Goal: Task Accomplishment & Management: Manage account settings

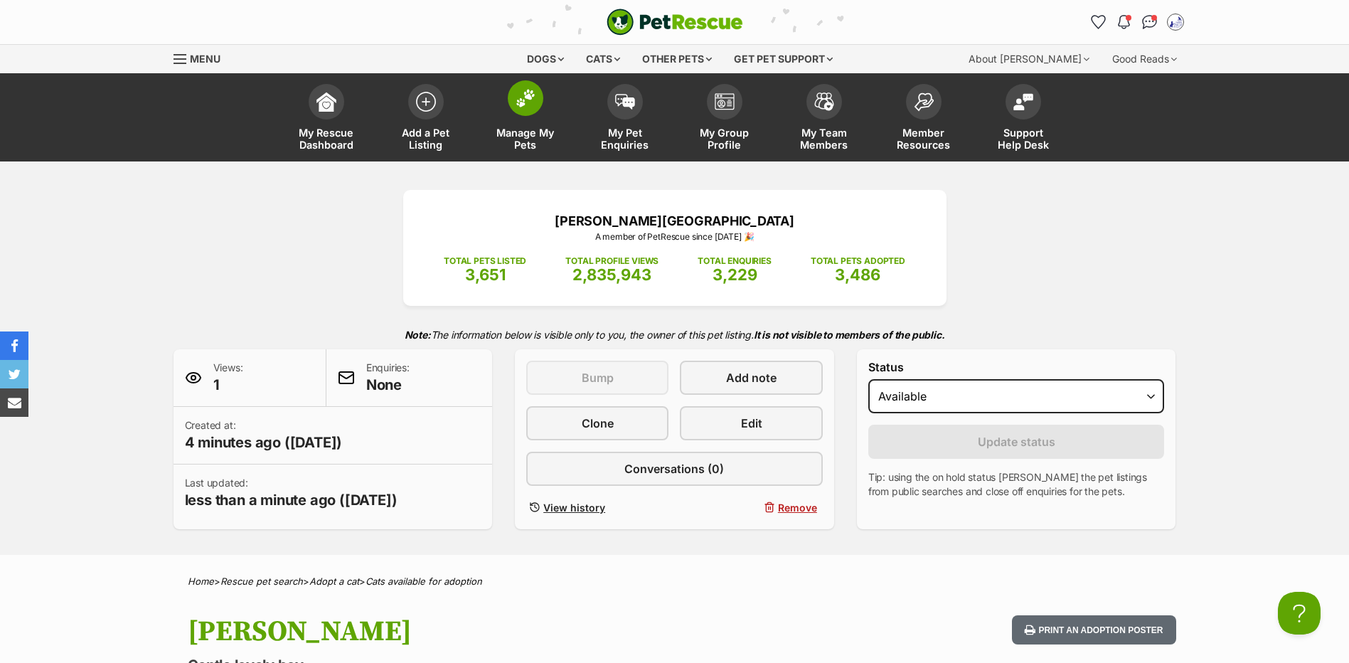
click at [528, 117] on link "Manage My Pets" at bounding box center [526, 119] width 100 height 85
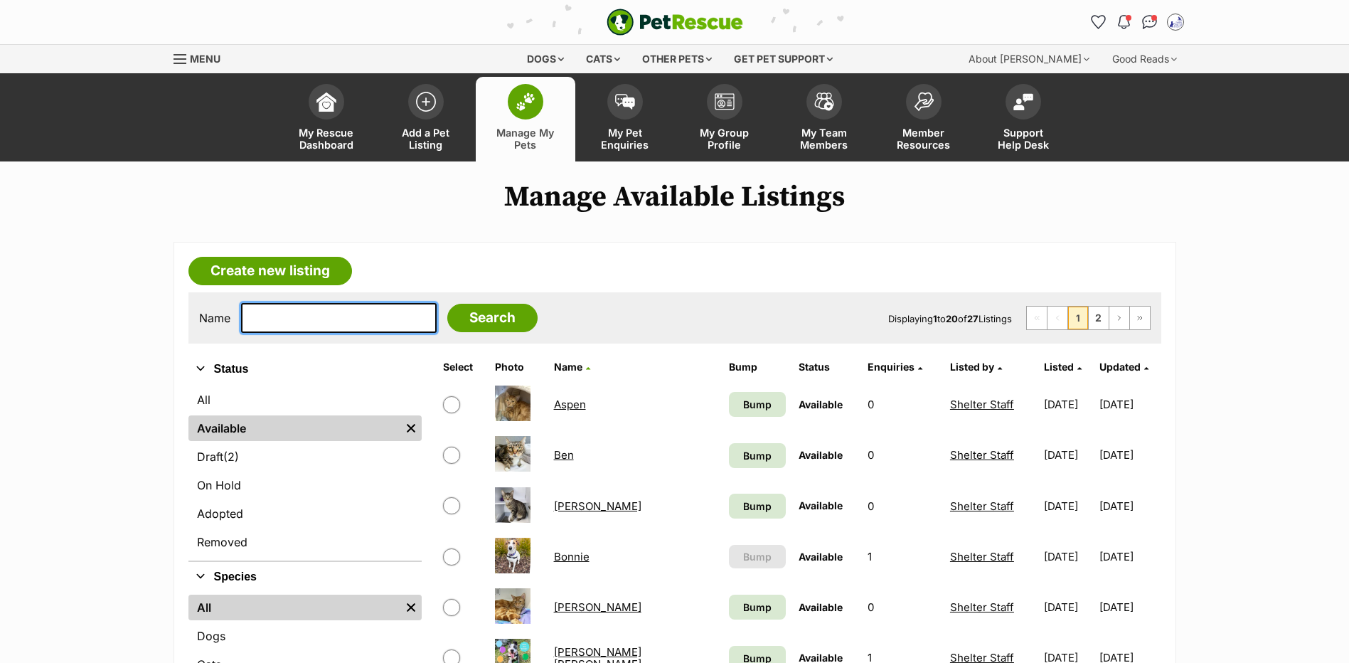
click at [296, 333] on input "text" at bounding box center [339, 318] width 196 height 30
type input "bonnie"
click at [447, 304] on input "Search" at bounding box center [492, 318] width 90 height 28
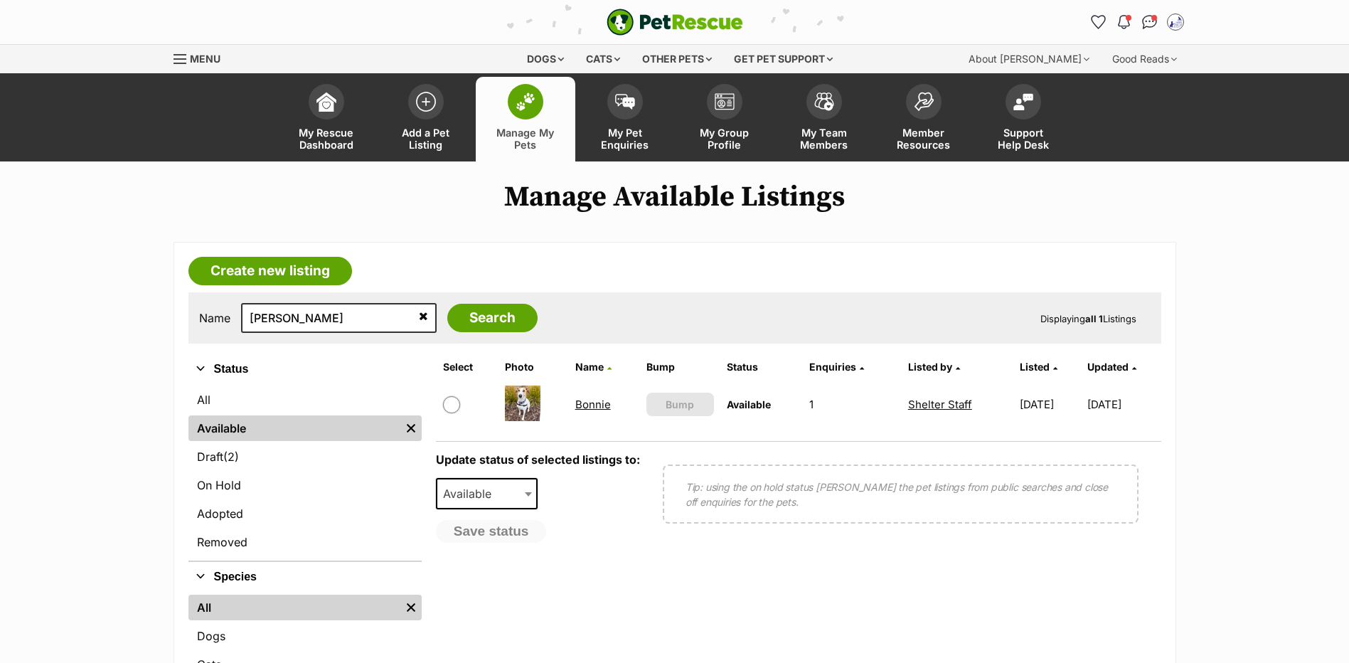
click at [585, 411] on link "Bonnie" at bounding box center [593, 404] width 36 height 14
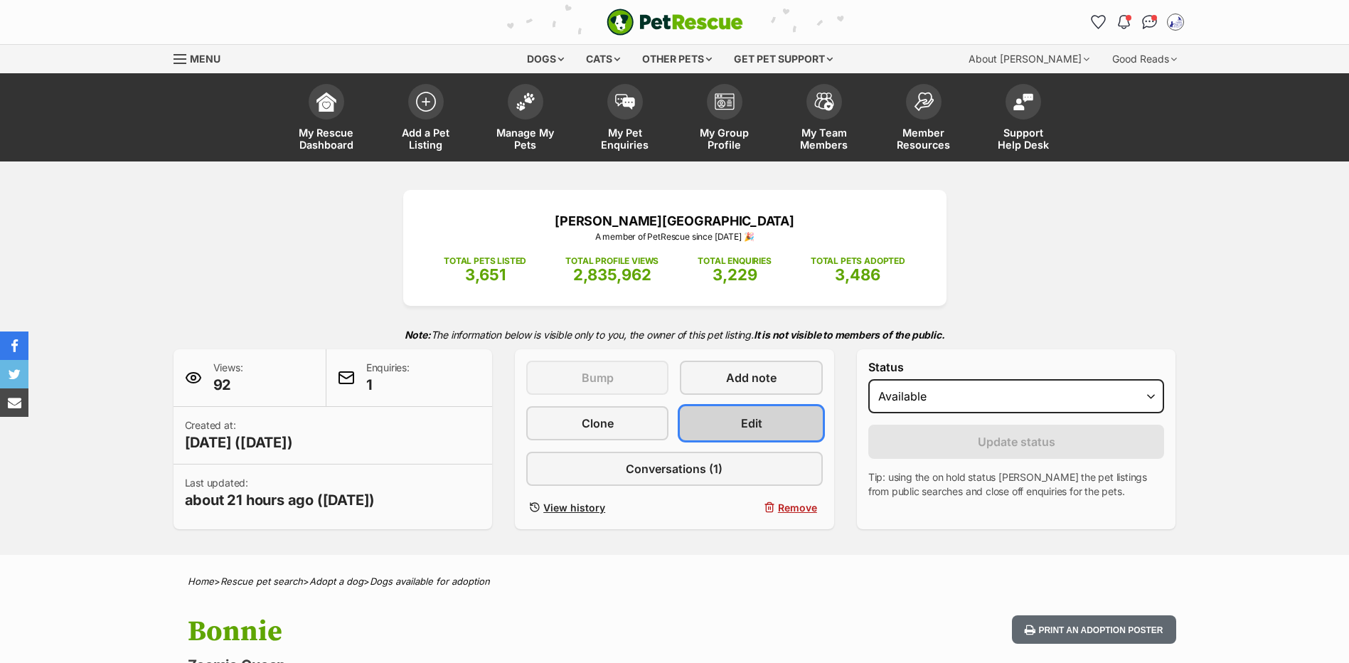
click at [768, 440] on link "Edit" at bounding box center [751, 423] width 142 height 34
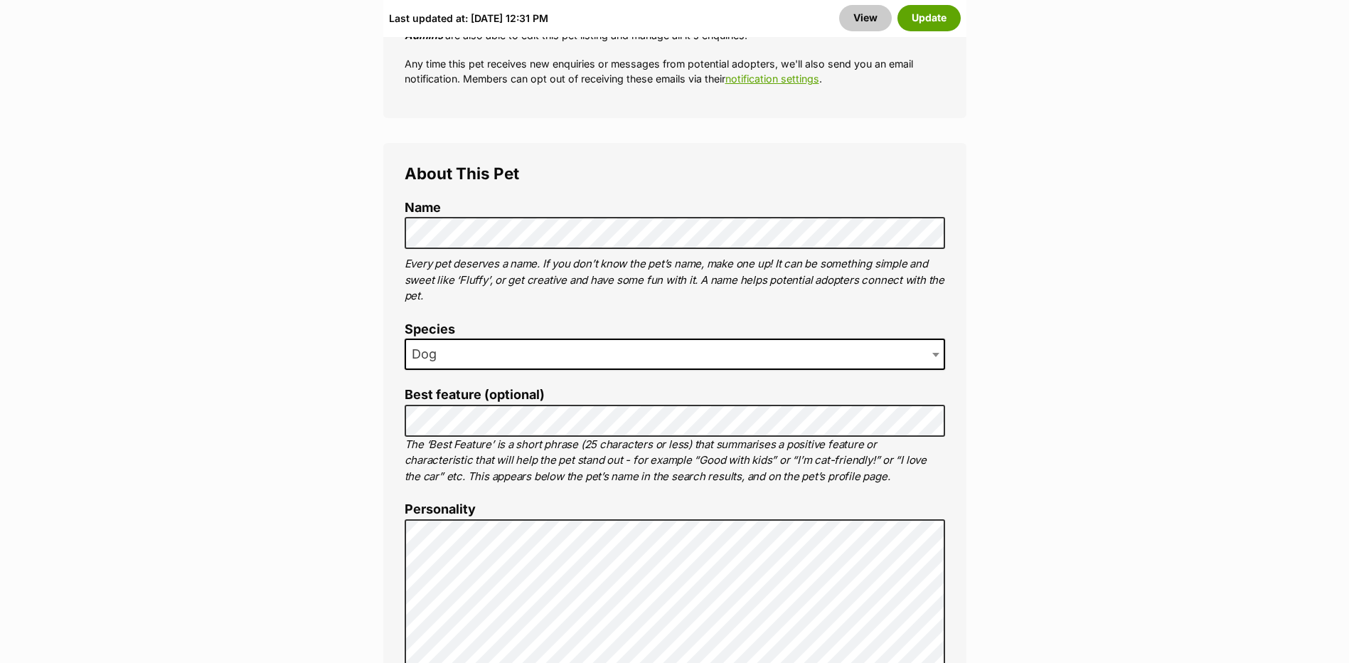
scroll to position [1062, 0]
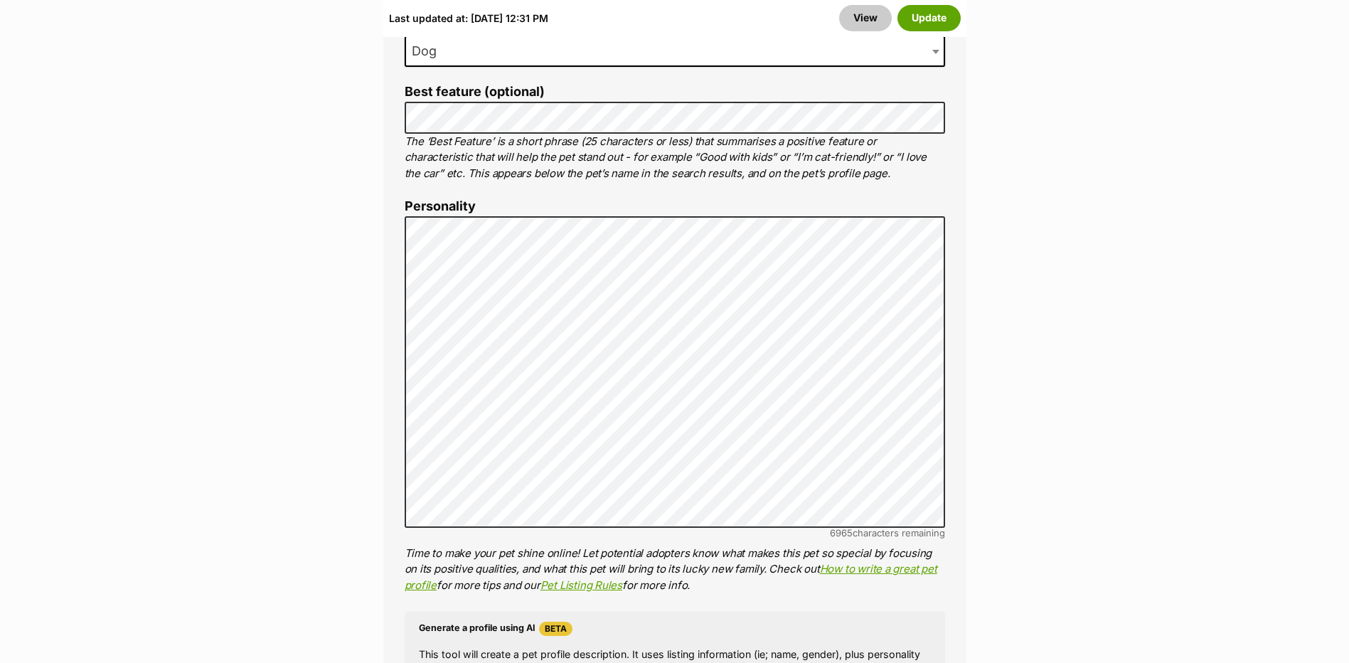
click at [915, 21] on button "Update" at bounding box center [928, 18] width 63 height 26
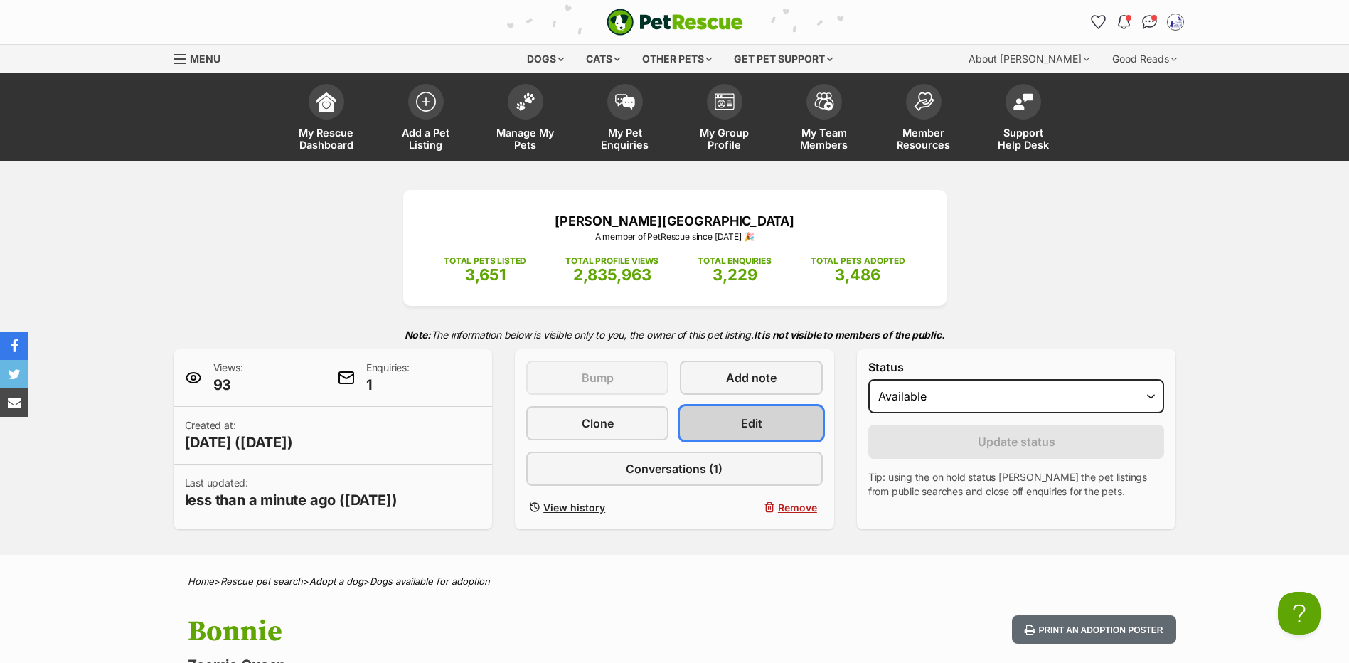
click at [733, 432] on link "Edit" at bounding box center [751, 423] width 142 height 34
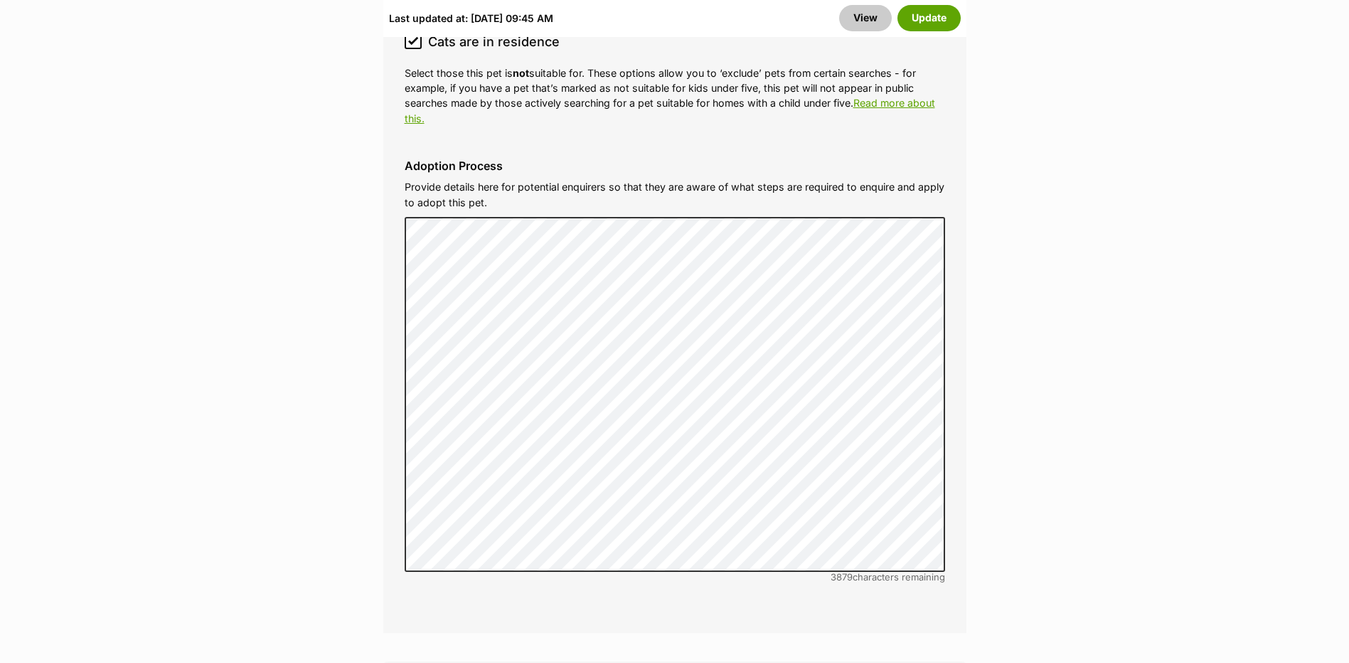
scroll to position [3950, 0]
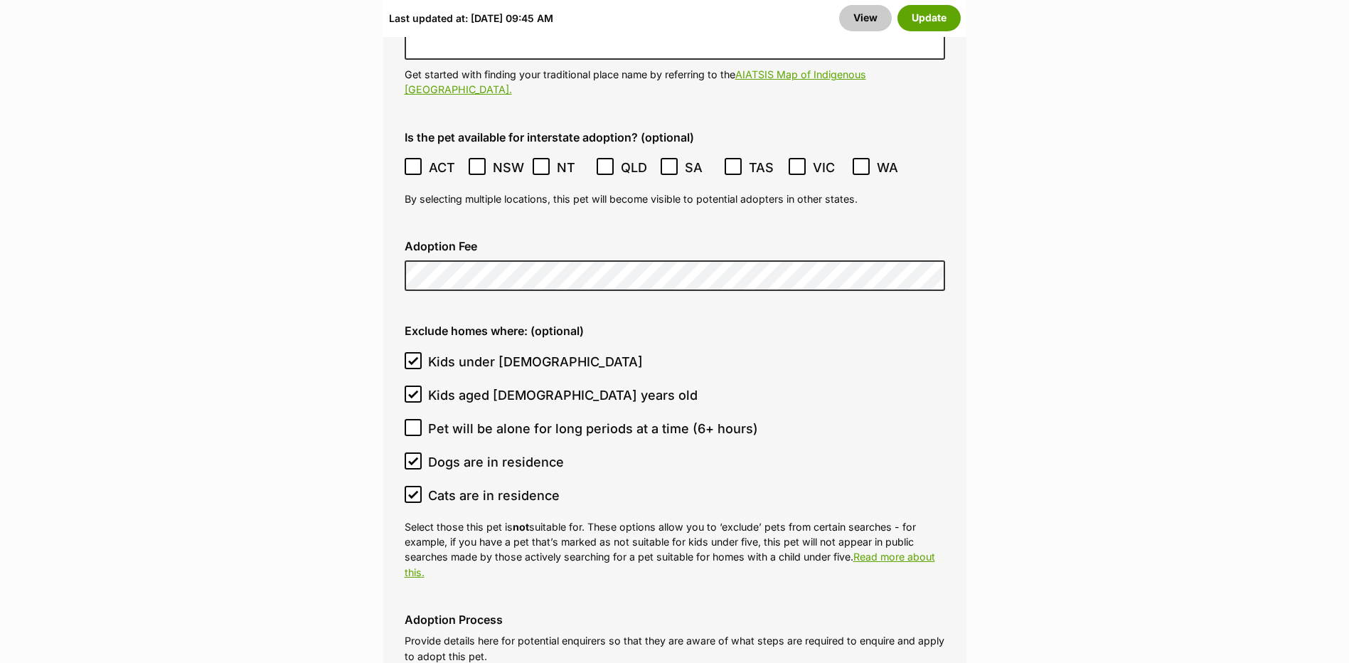
click at [409, 456] on icon at bounding box center [413, 461] width 10 height 10
click at [409, 452] on input "Dogs are in residence" at bounding box center [413, 460] width 17 height 17
checkbox input "false"
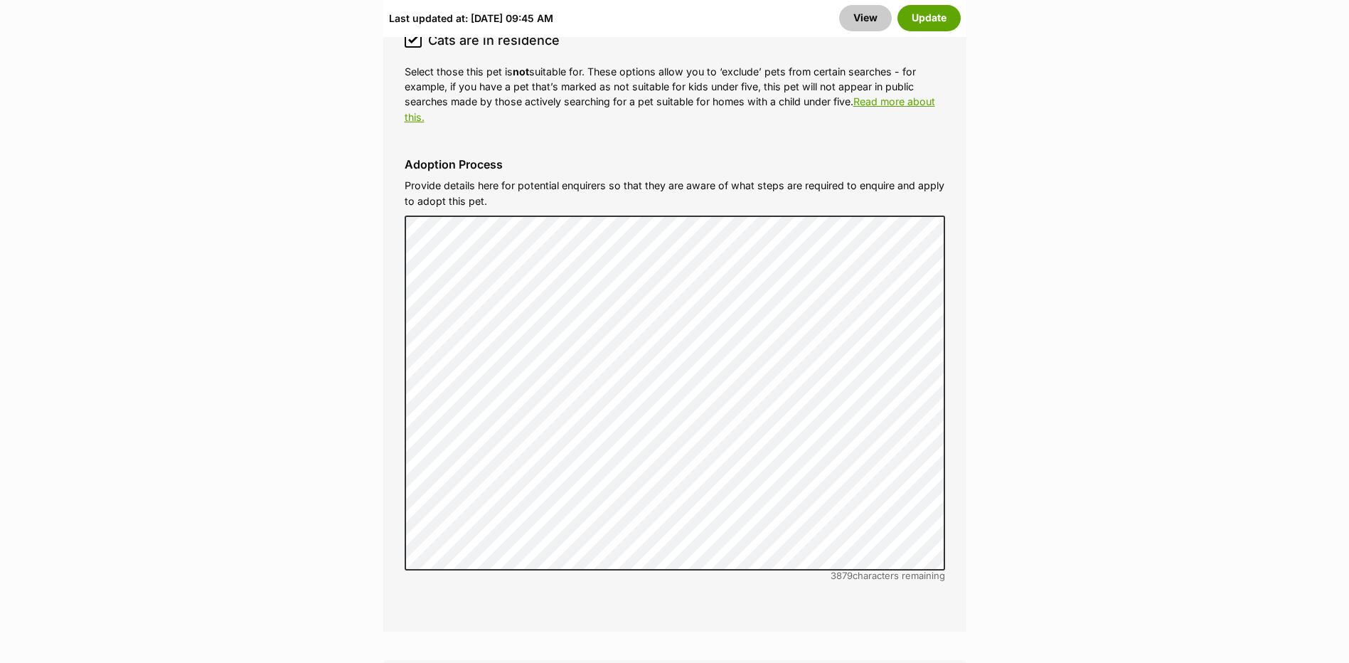
scroll to position [4103, 0]
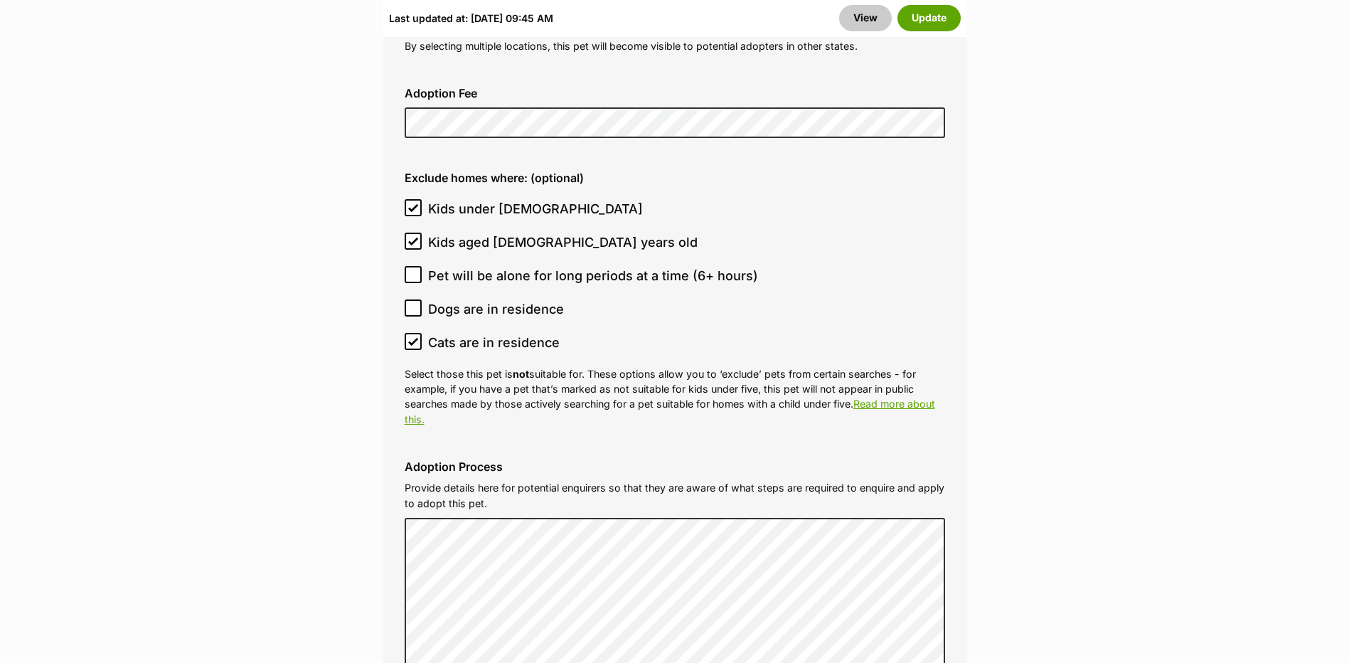
click at [416, 237] on icon at bounding box center [413, 240] width 9 height 6
click at [416, 233] on input "Kids aged 6-12 years old" at bounding box center [413, 241] width 17 height 17
checkbox input "false"
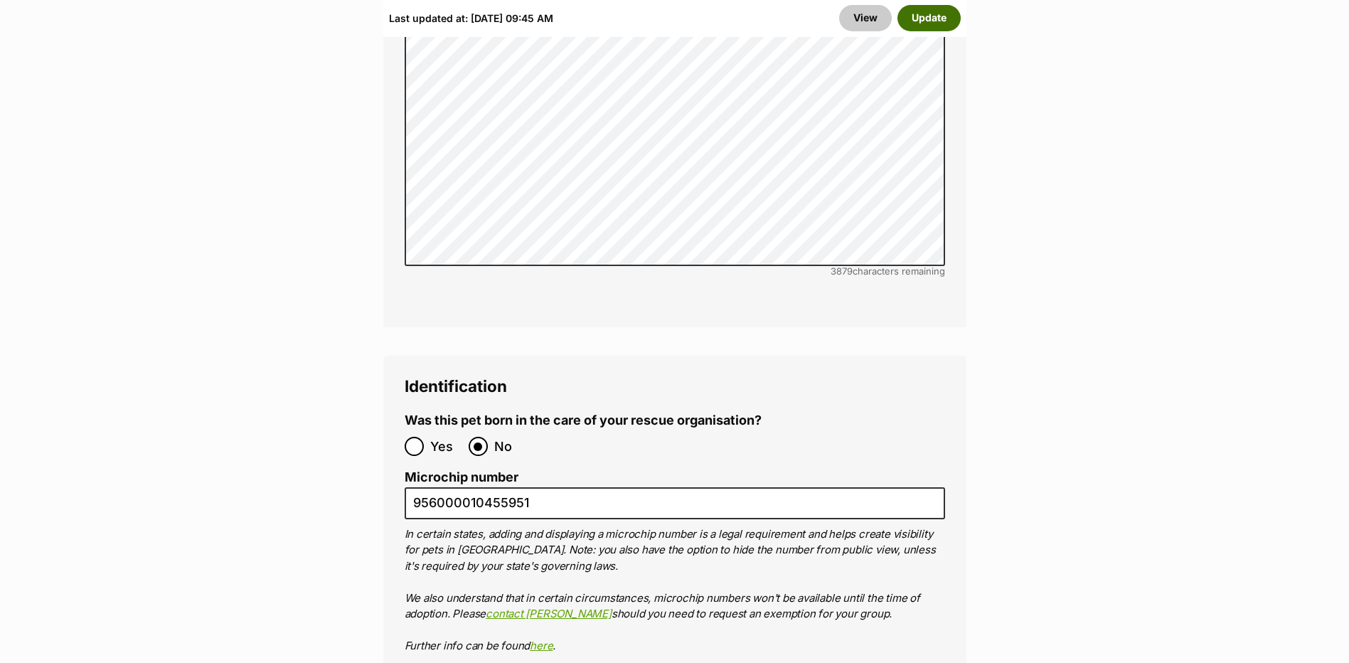
click at [931, 20] on button "Update" at bounding box center [928, 18] width 63 height 26
